Goal: Information Seeking & Learning: Find specific fact

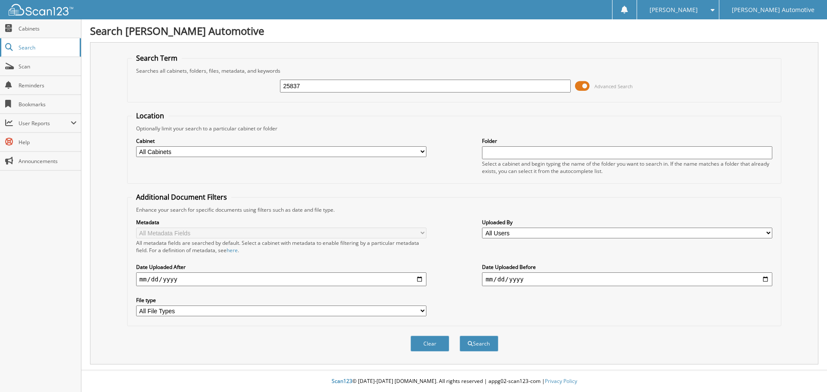
type input "25837"
click at [459, 336] on button "Search" at bounding box center [478, 344] width 39 height 16
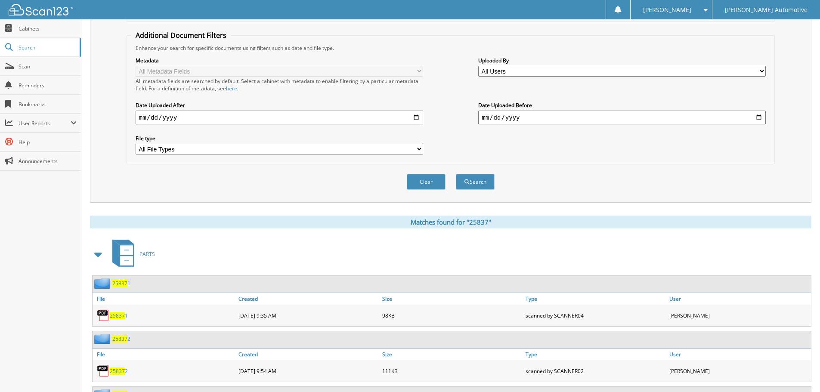
scroll to position [215, 0]
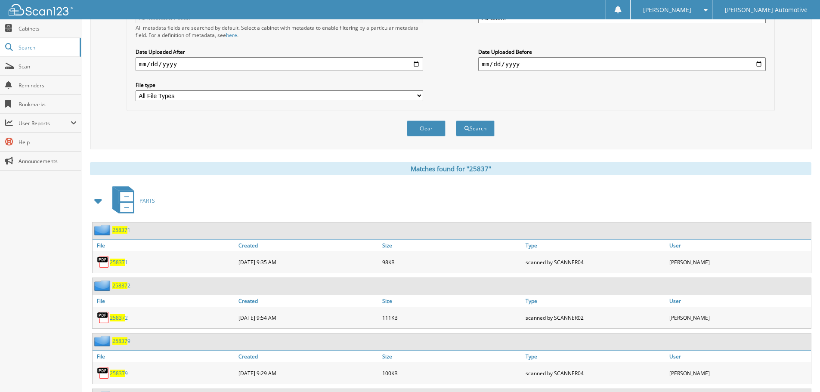
click at [96, 199] on span at bounding box center [99, 200] width 12 height 15
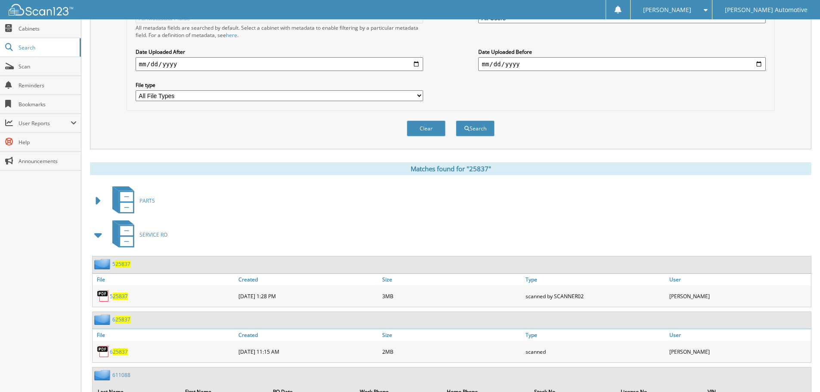
click at [93, 232] on span at bounding box center [99, 234] width 12 height 15
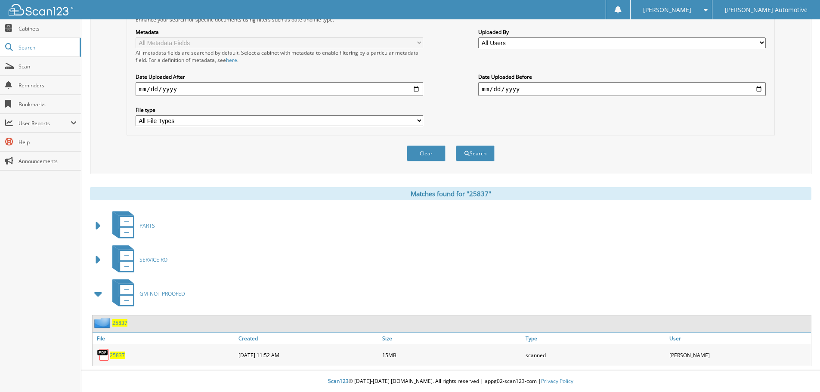
scroll to position [191, 0]
click at [115, 324] on span "25837" at bounding box center [119, 322] width 15 height 7
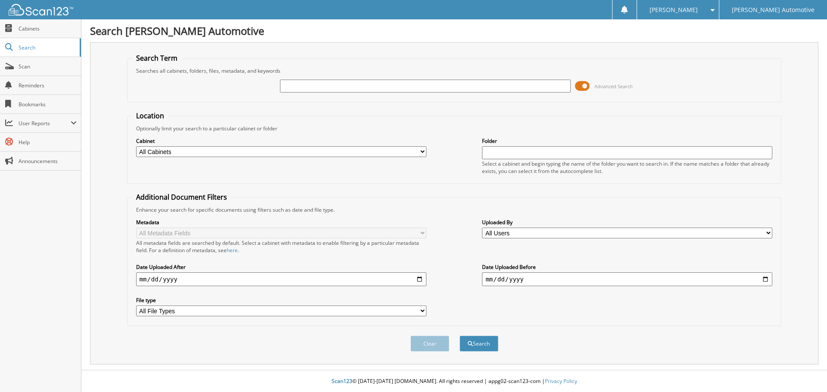
click at [394, 88] on input "text" at bounding box center [425, 86] width 290 height 13
type input "25779"
click at [459, 336] on button "Search" at bounding box center [478, 344] width 39 height 16
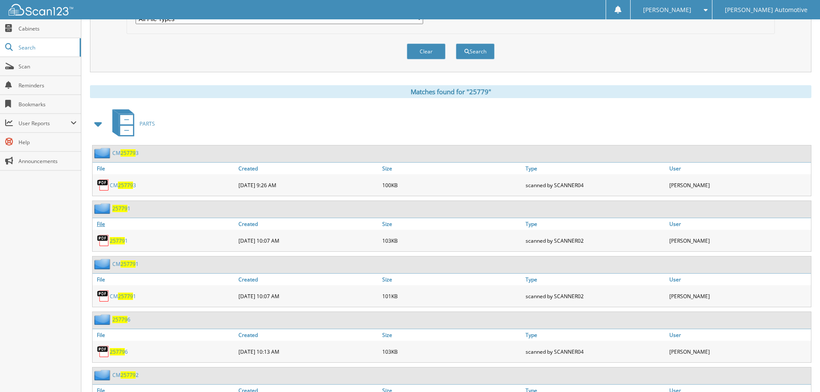
scroll to position [301, 0]
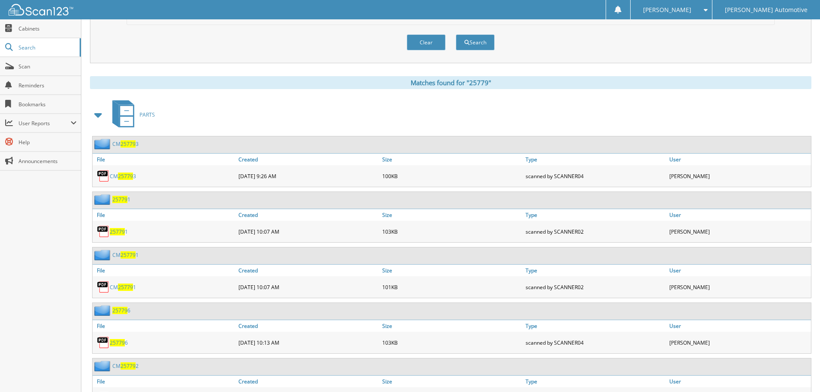
click at [99, 118] on span at bounding box center [99, 114] width 12 height 15
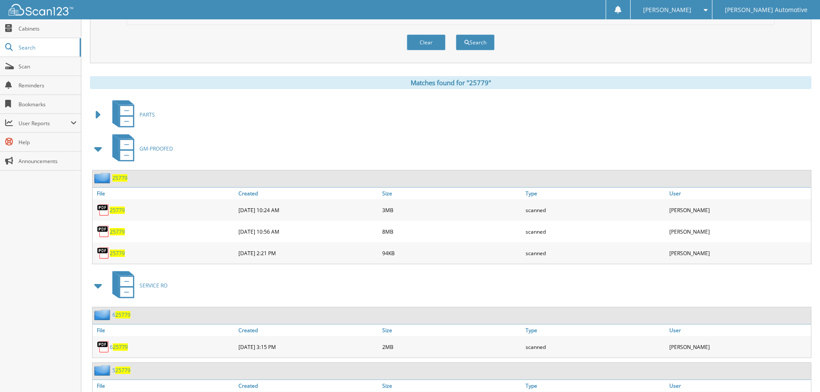
click at [123, 178] on span "25779" at bounding box center [119, 177] width 15 height 7
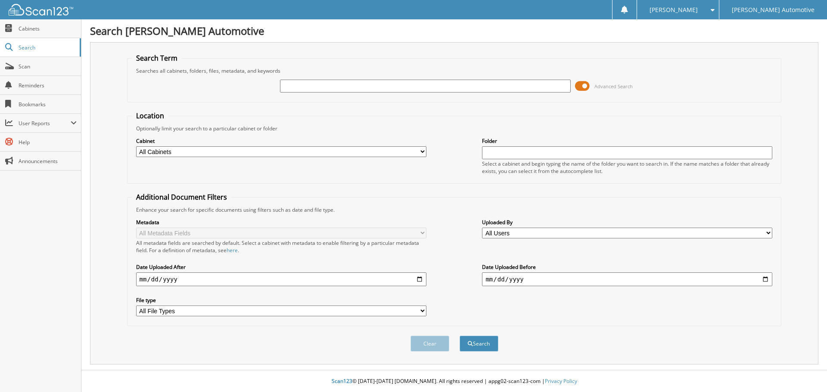
click at [304, 84] on input "text" at bounding box center [425, 86] width 290 height 13
type input "25776"
click at [459, 336] on button "Search" at bounding box center [478, 344] width 39 height 16
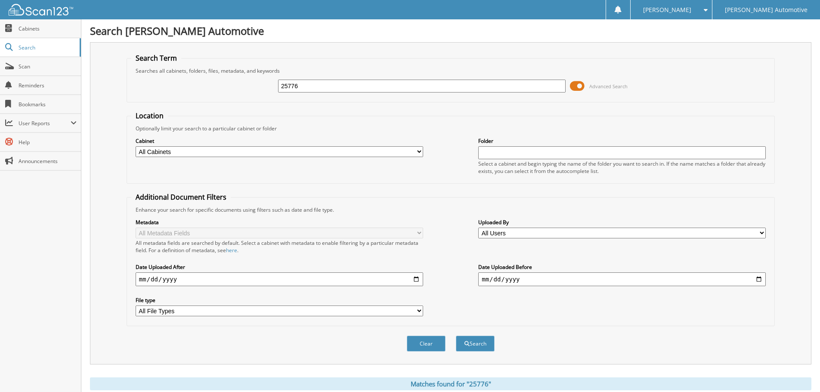
scroll to position [258, 0]
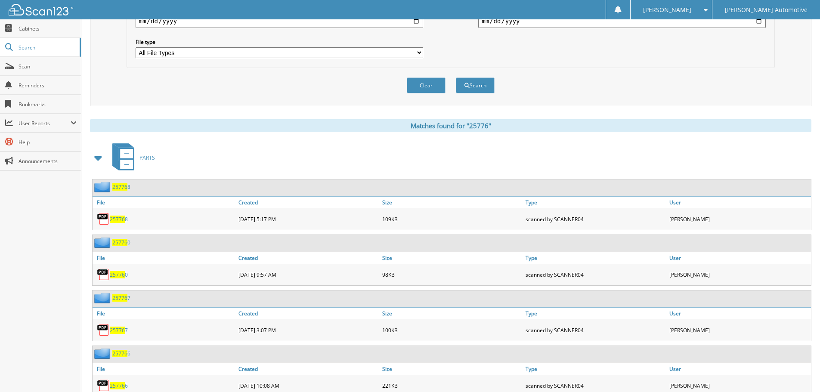
click at [99, 161] on span at bounding box center [99, 157] width 12 height 15
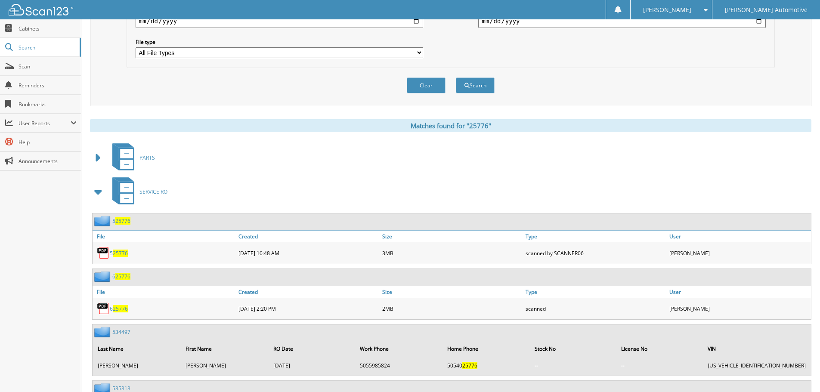
click at [97, 192] on span at bounding box center [99, 191] width 12 height 15
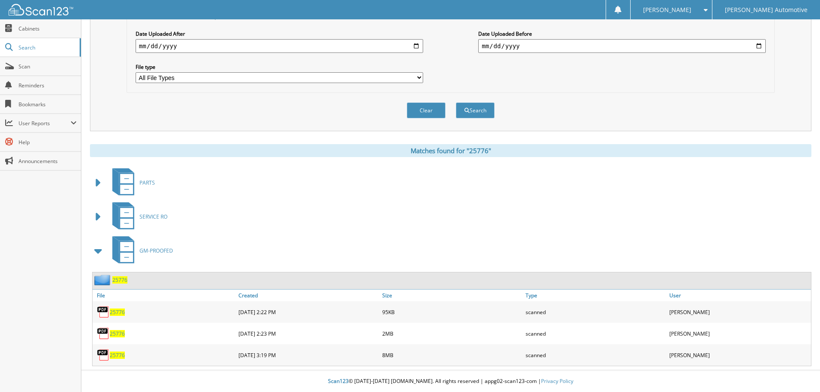
click at [118, 279] on span "25776" at bounding box center [119, 279] width 15 height 7
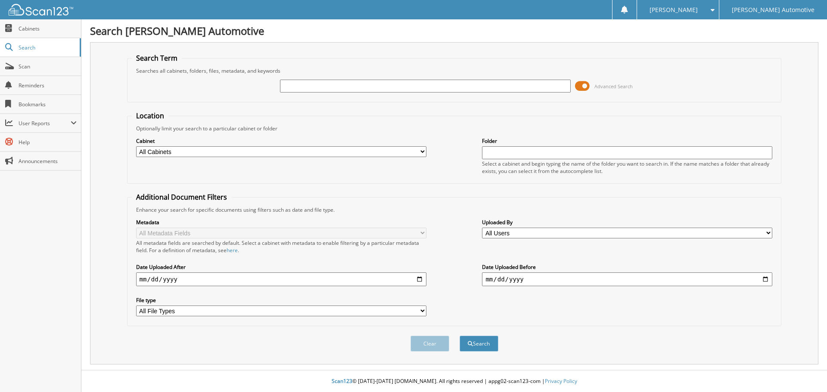
click at [335, 90] on input "text" at bounding box center [425, 86] width 290 height 13
type input "1003056"
click at [459, 336] on button "Search" at bounding box center [478, 344] width 39 height 16
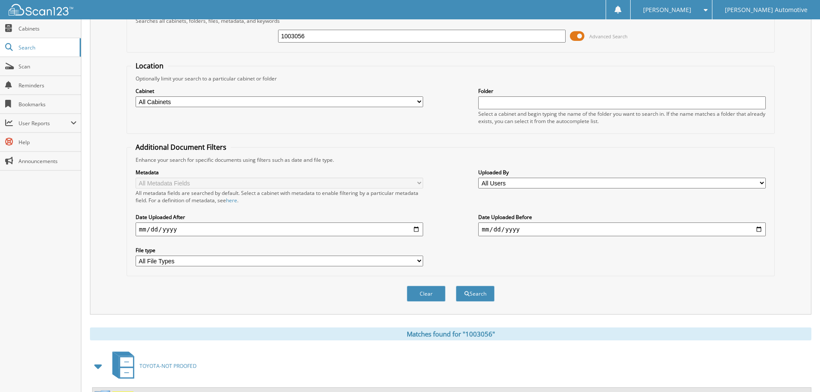
scroll to position [123, 0]
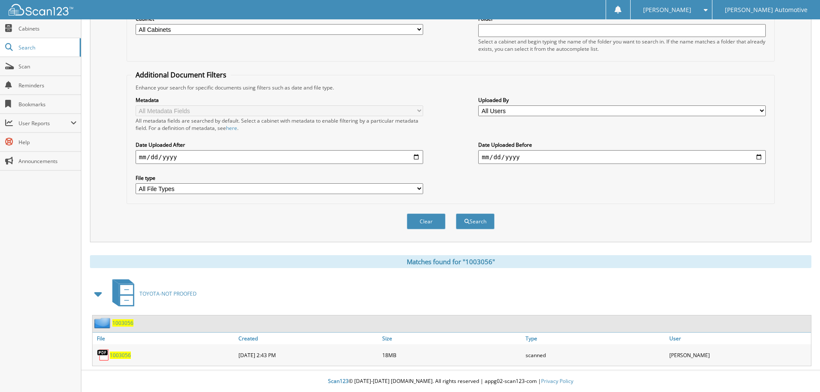
click at [118, 319] on div "1003056" at bounding box center [113, 323] width 41 height 11
click at [118, 321] on span "1003056" at bounding box center [122, 322] width 21 height 7
